Goal: Transaction & Acquisition: Purchase product/service

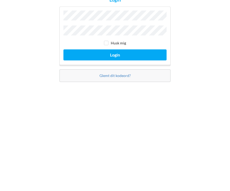
click at [115, 105] on button "Login" at bounding box center [114, 110] width 103 height 11
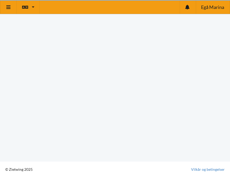
scroll to position [3, 0]
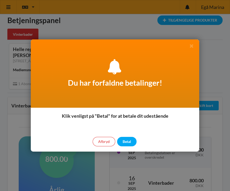
click at [130, 141] on div "Betal" at bounding box center [126, 141] width 19 height 9
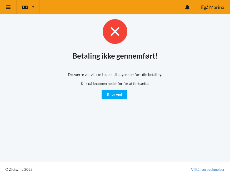
click at [118, 90] on link "Blive ved" at bounding box center [114, 94] width 26 height 9
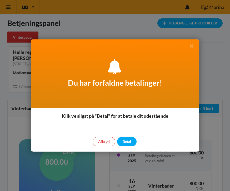
click at [108, 140] on div "Afbryd" at bounding box center [103, 141] width 23 height 9
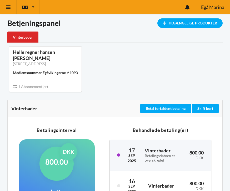
click at [206, 107] on div "Skift kort" at bounding box center [205, 108] width 27 height 9
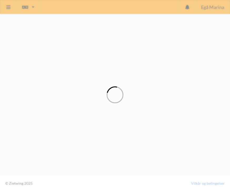
scroll to position [53, 0]
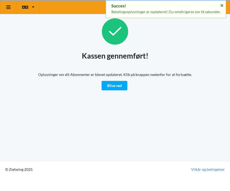
scroll to position [3, 0]
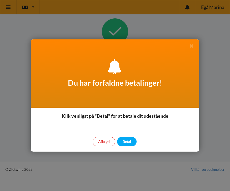
click at [106, 141] on div "Afbryd" at bounding box center [103, 141] width 23 height 9
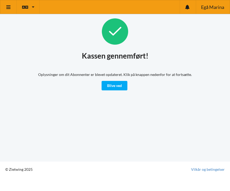
scroll to position [3, 0]
click at [120, 81] on link "Blive ved" at bounding box center [114, 85] width 26 height 9
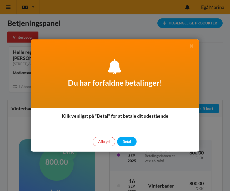
click at [130, 139] on div "Betal" at bounding box center [126, 141] width 19 height 9
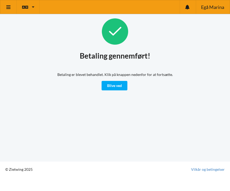
click at [120, 84] on link "Blive ved" at bounding box center [114, 85] width 26 height 9
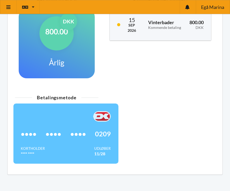
scroll to position [130, 0]
click at [74, 148] on div "Kortholder **** **** Udløber 11/28" at bounding box center [66, 151] width 90 height 11
click at [77, 148] on div "Kortholder **** **** Udløber 11/28" at bounding box center [66, 151] width 90 height 11
click at [77, 147] on div "Kortholder **** **** Udløber 11/28" at bounding box center [66, 151] width 90 height 11
